Goal: Information Seeking & Learning: Learn about a topic

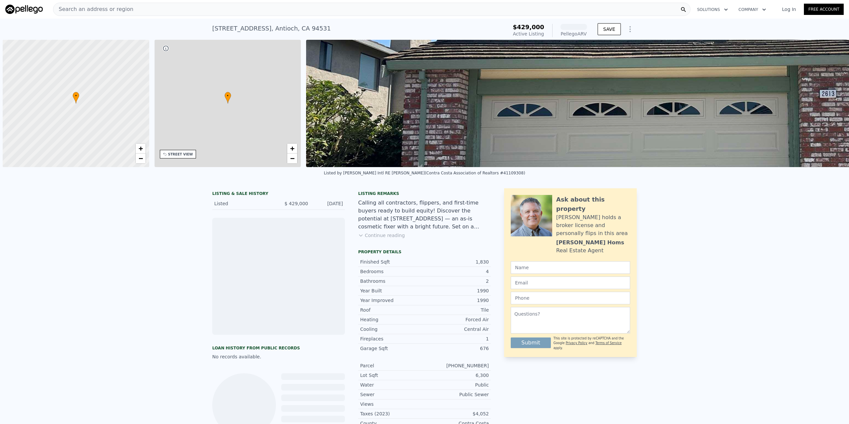
scroll to position [0, 3]
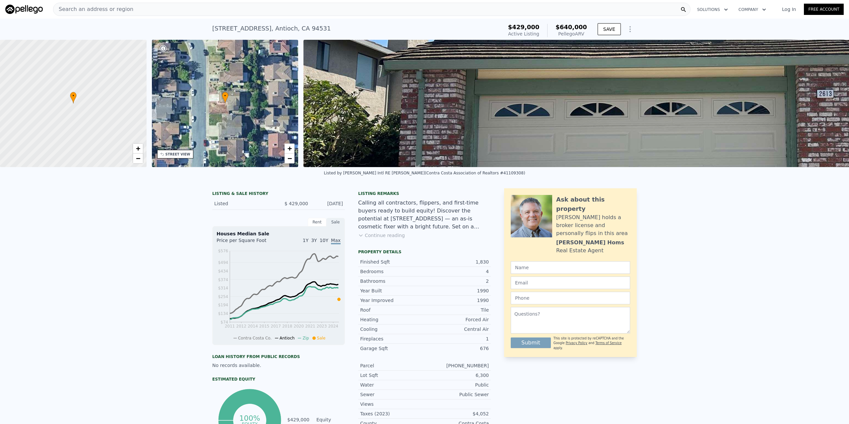
click at [427, 133] on img at bounding box center [725, 103] width 844 height 127
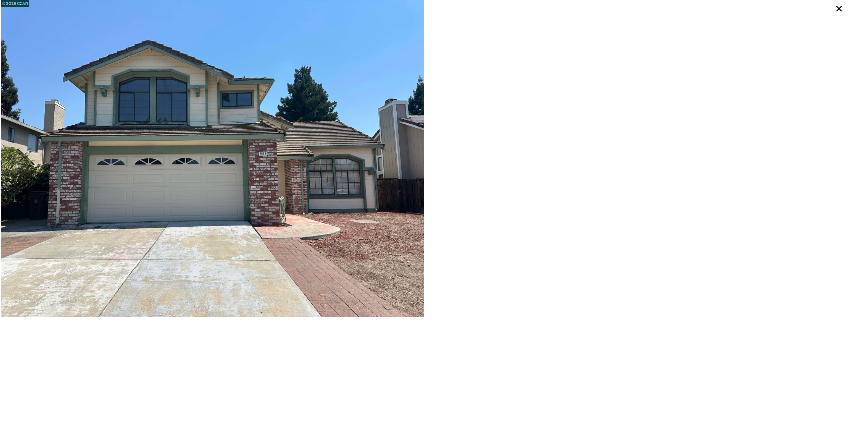
click at [458, 144] on div at bounding box center [636, 158] width 423 height 317
click at [323, 141] on img at bounding box center [212, 158] width 423 height 317
click at [839, 8] on icon at bounding box center [840, 9] width 6 height 6
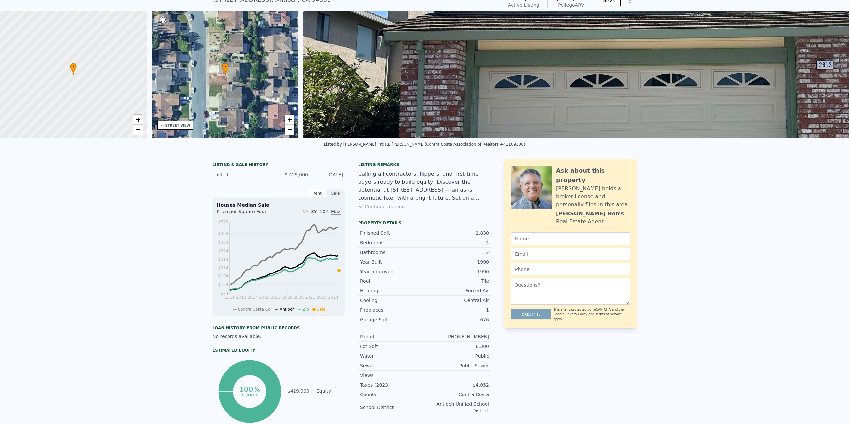
scroll to position [31, 0]
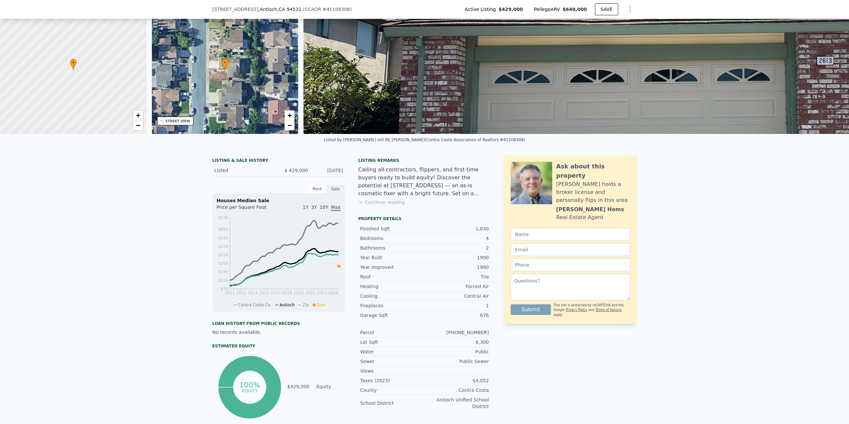
click at [382, 204] on button "Continue reading" at bounding box center [381, 202] width 47 height 7
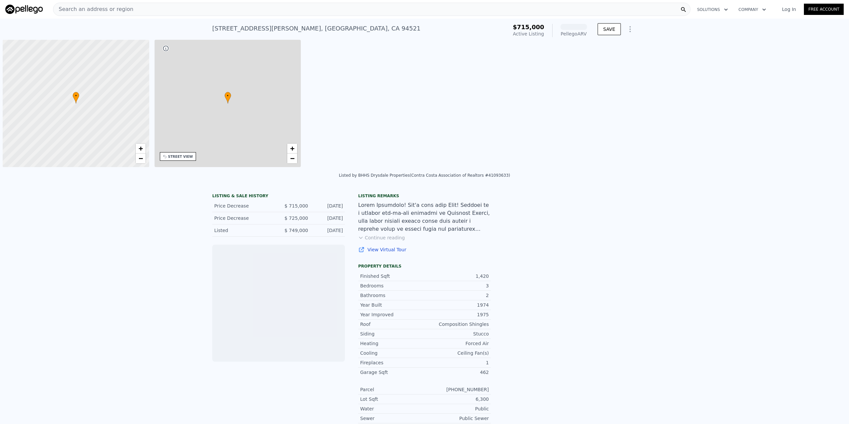
scroll to position [0, 3]
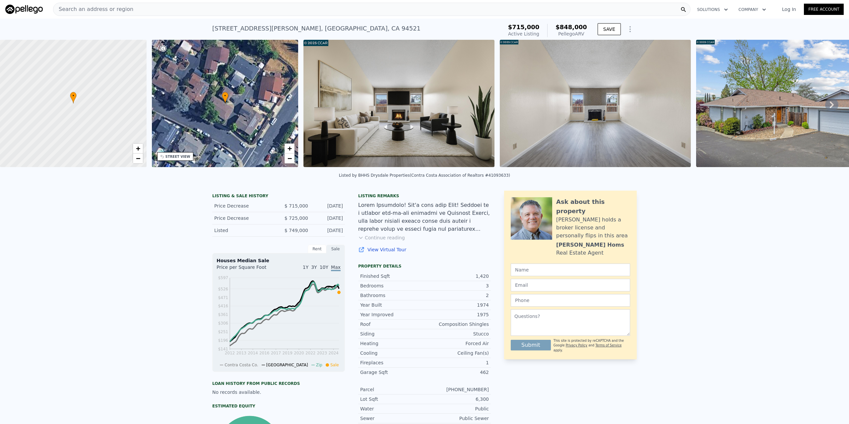
click at [825, 107] on icon at bounding box center [831, 104] width 13 height 13
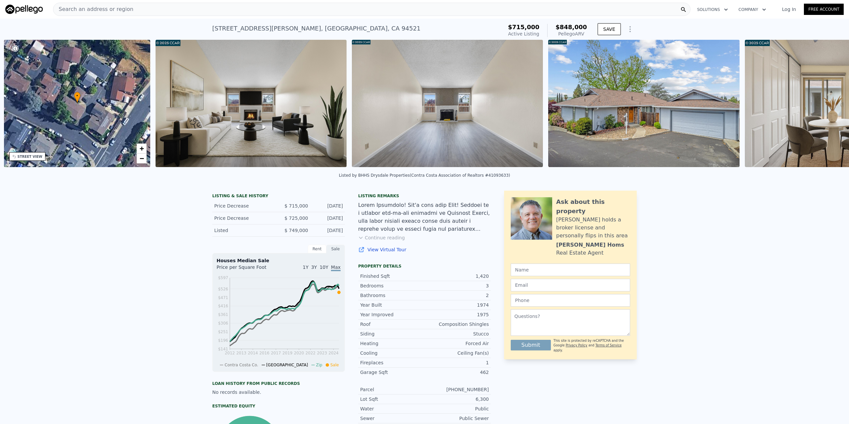
scroll to position [0, 155]
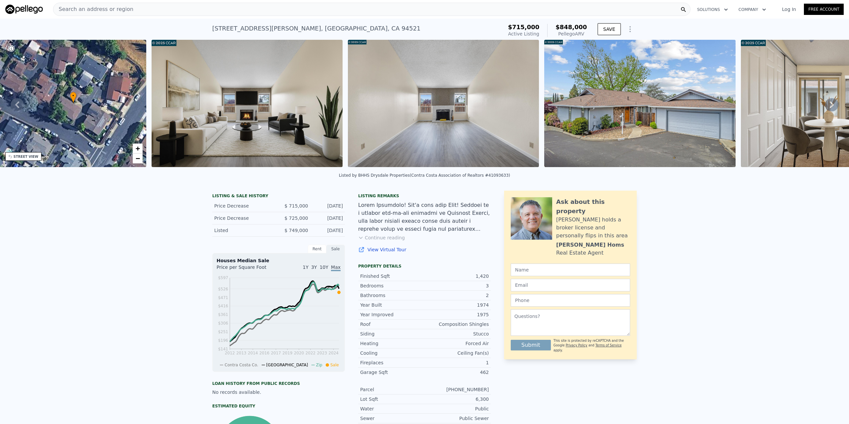
click at [825, 107] on icon at bounding box center [831, 104] width 13 height 13
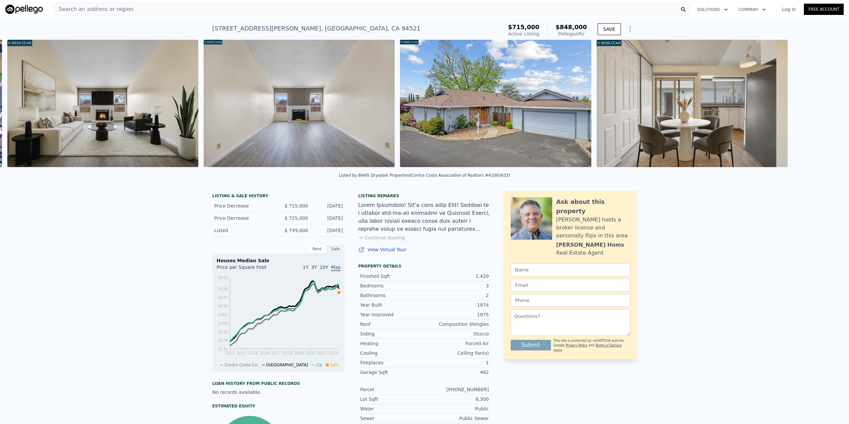
scroll to position [0, 303]
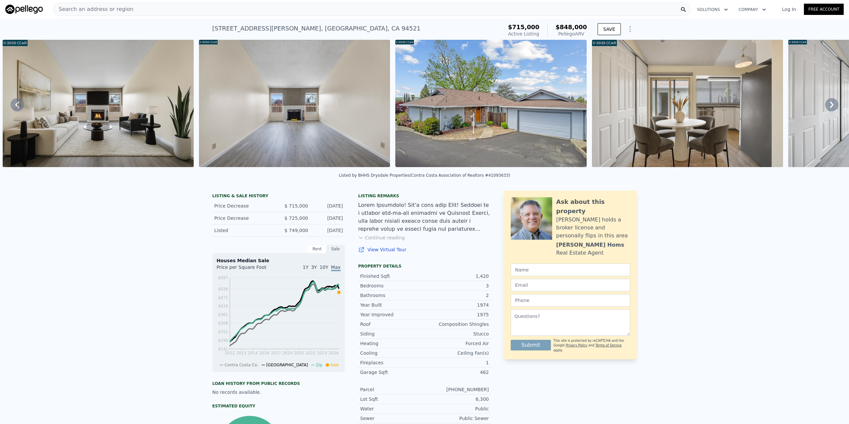
click at [114, 11] on span "Search an address or region" at bounding box center [93, 9] width 80 height 8
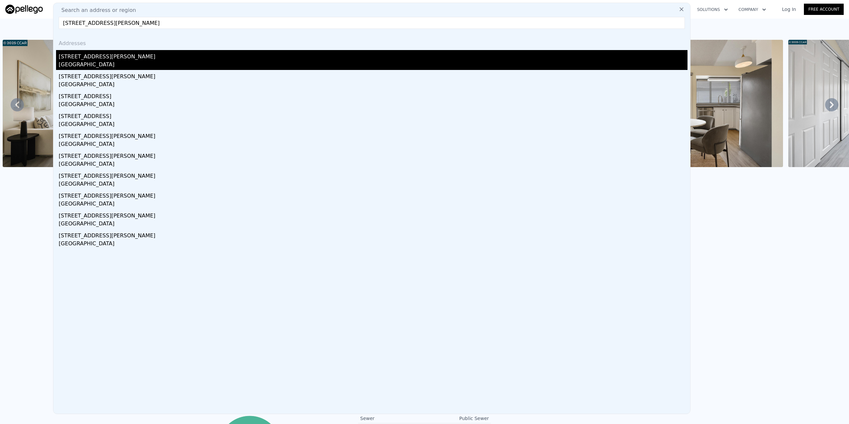
type input "[STREET_ADDRESS][PERSON_NAME]"
click at [89, 67] on div "[GEOGRAPHIC_DATA]" at bounding box center [373, 65] width 629 height 9
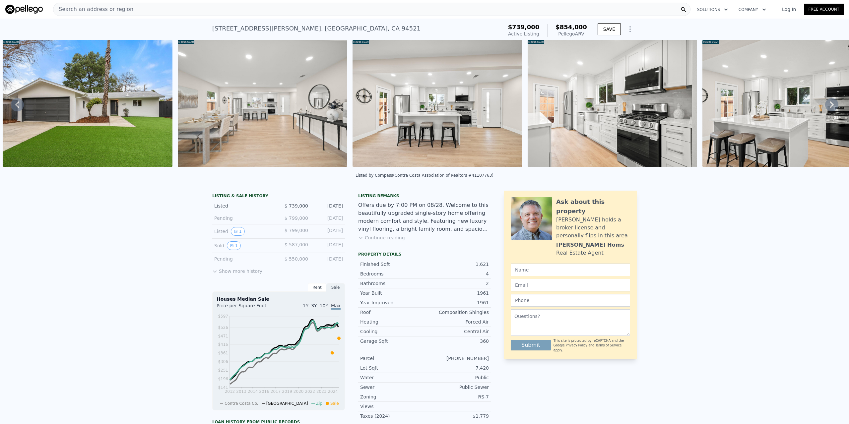
click at [384, 241] on button "Continue reading" at bounding box center [381, 237] width 47 height 7
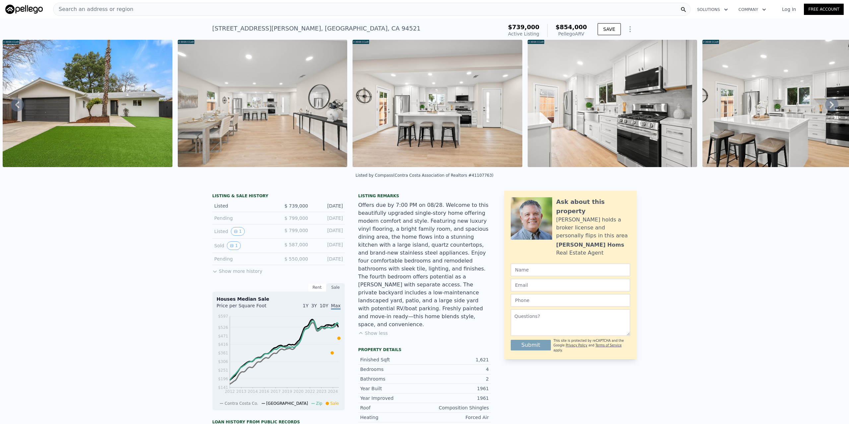
click at [831, 108] on icon at bounding box center [831, 104] width 13 height 13
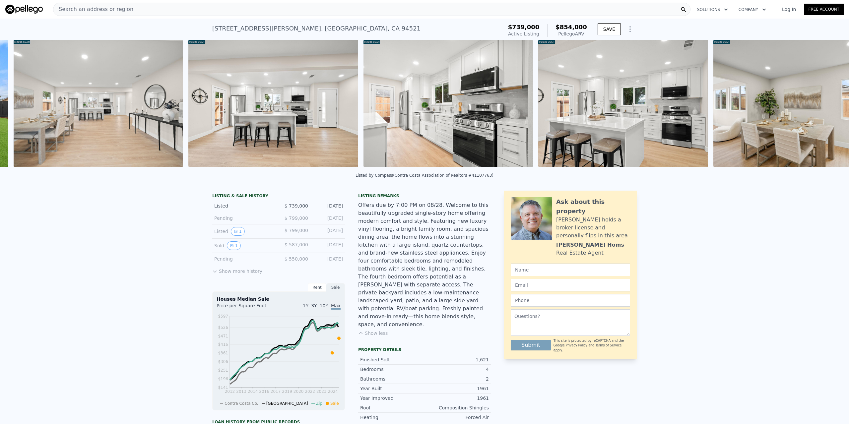
scroll to position [0, 479]
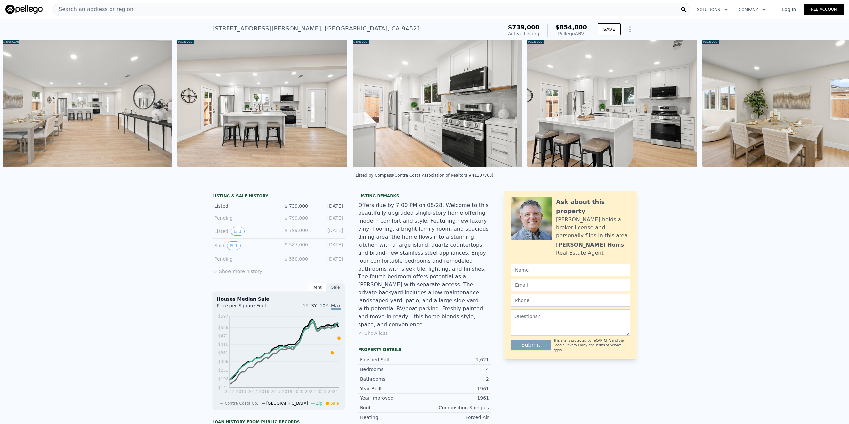
click at [829, 108] on img at bounding box center [788, 103] width 170 height 127
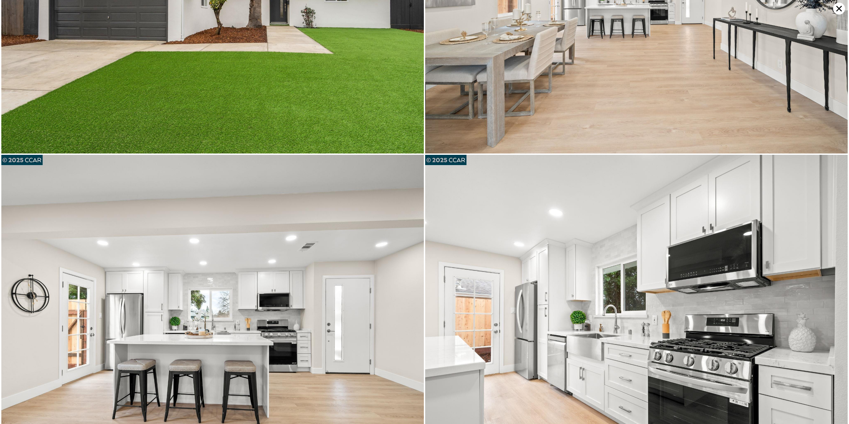
scroll to position [0, 0]
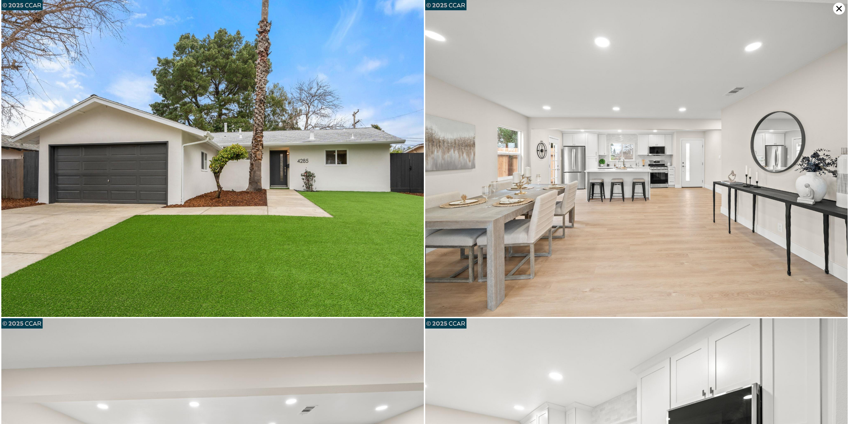
click at [839, 6] on icon at bounding box center [839, 9] width 12 height 12
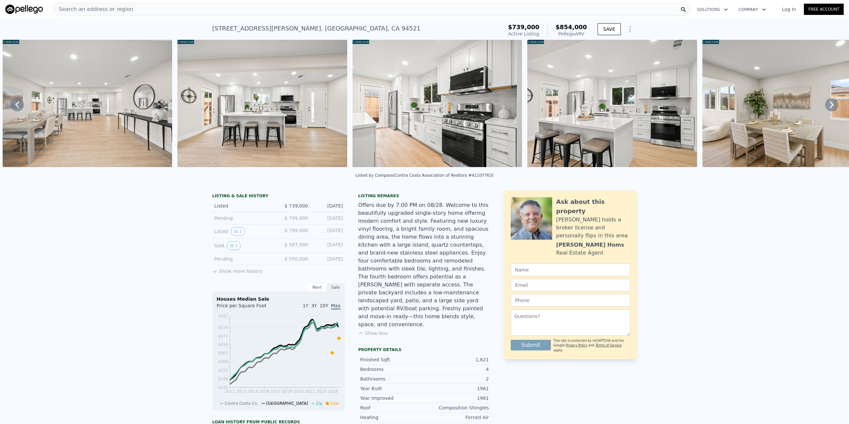
click at [829, 105] on icon at bounding box center [831, 104] width 13 height 13
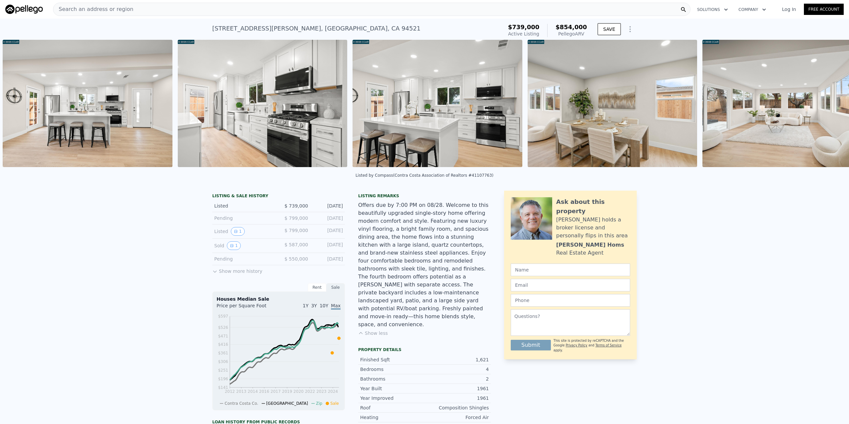
click at [829, 105] on div "• + − • + − STREET VIEW Loading... SATELLITE VIEW" at bounding box center [424, 105] width 849 height 130
click at [829, 106] on icon at bounding box center [831, 104] width 13 height 13
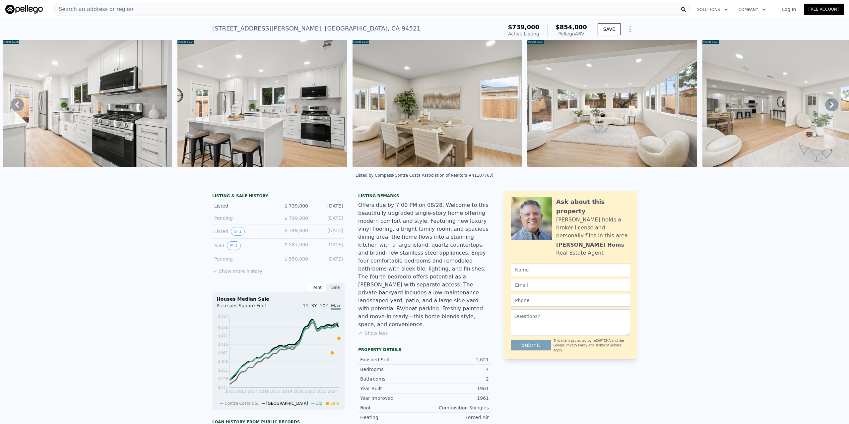
click at [829, 106] on icon at bounding box center [831, 104] width 13 height 13
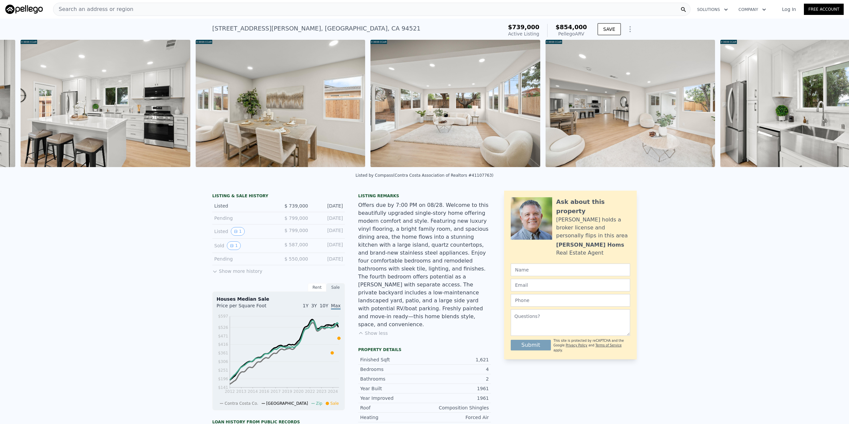
scroll to position [0, 1003]
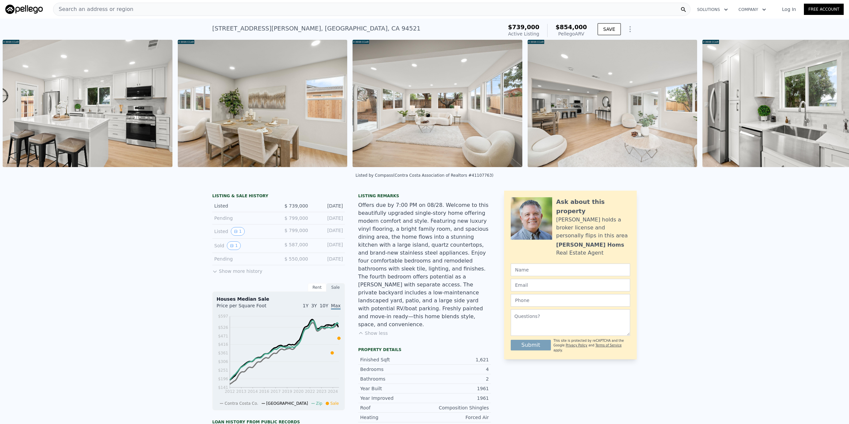
click at [826, 107] on div "• + − • + − STREET VIEW Loading... SATELLITE VIEW" at bounding box center [424, 105] width 849 height 130
click at [826, 107] on icon at bounding box center [831, 104] width 13 height 13
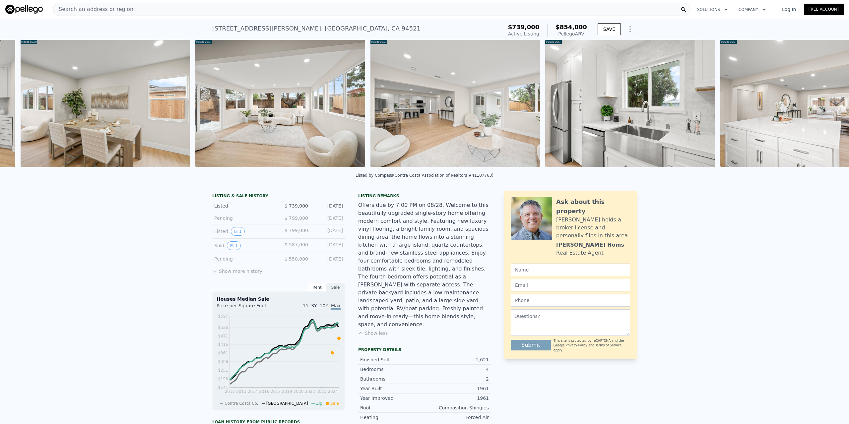
scroll to position [0, 1178]
